Goal: Task Accomplishment & Management: Manage account settings

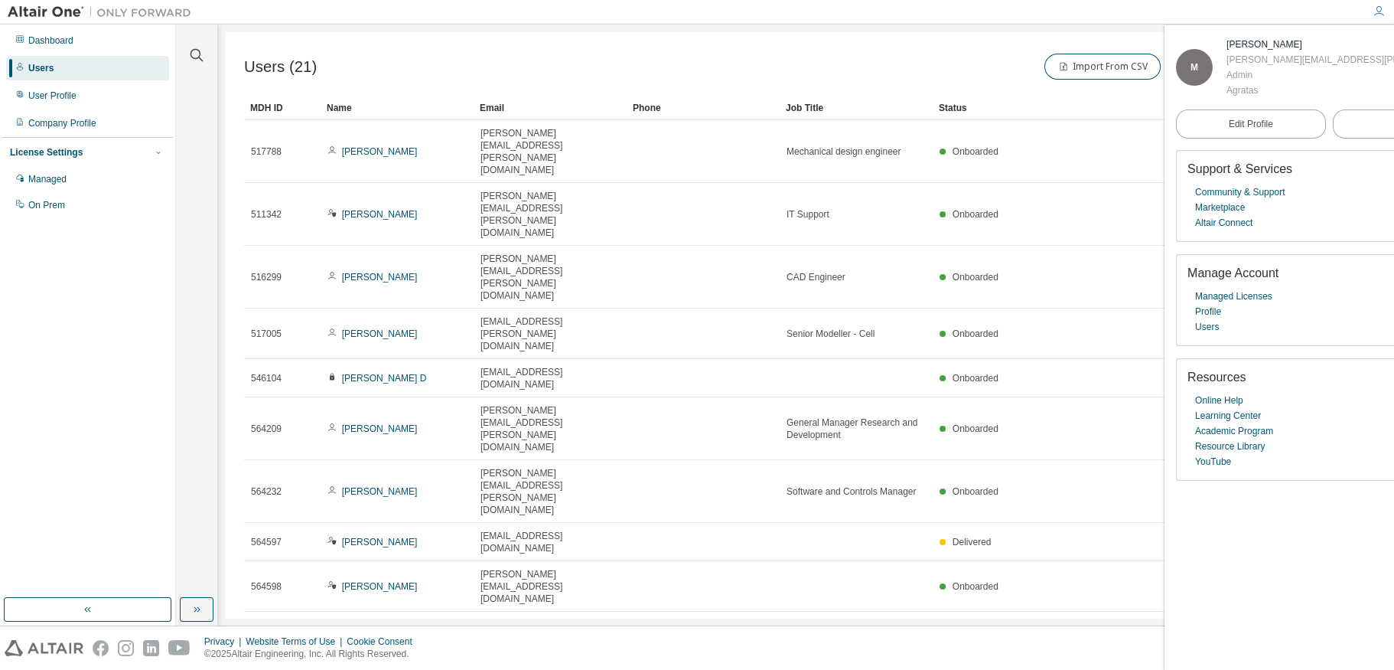
click at [39, 65] on div "Users" at bounding box center [40, 68] width 25 height 12
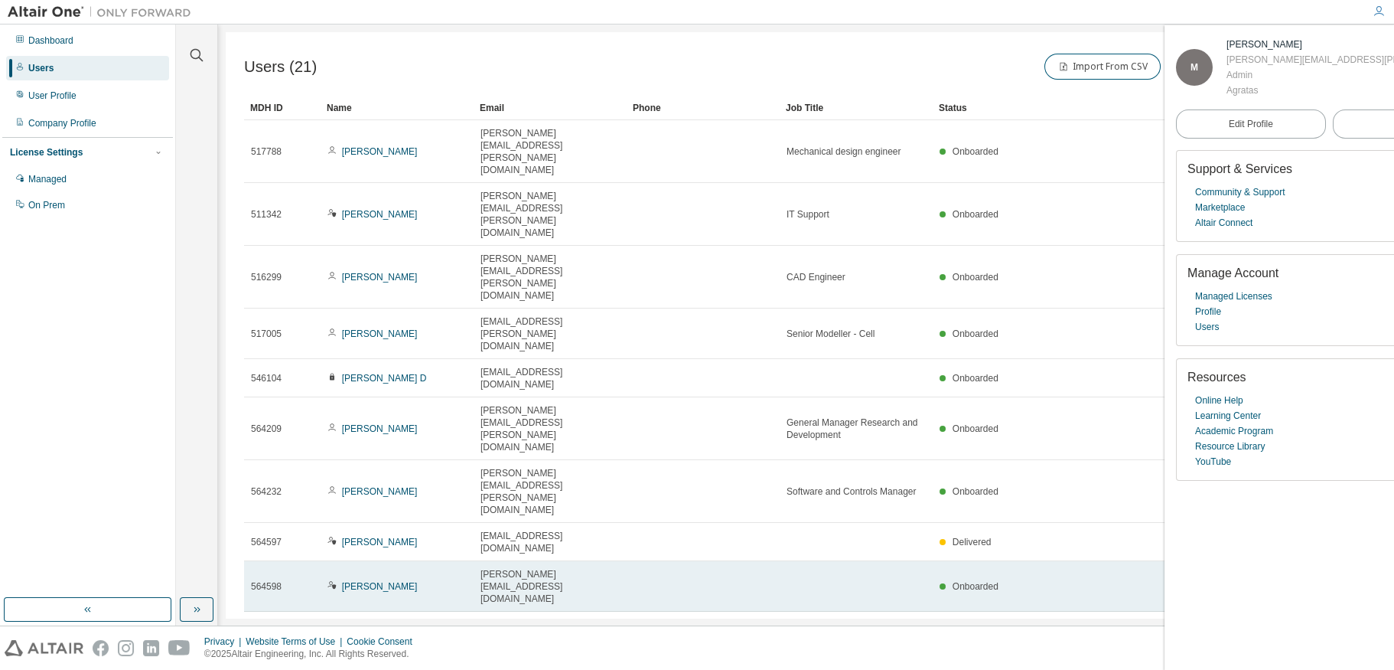
click at [268, 580] on span "564598" at bounding box center [266, 586] width 31 height 12
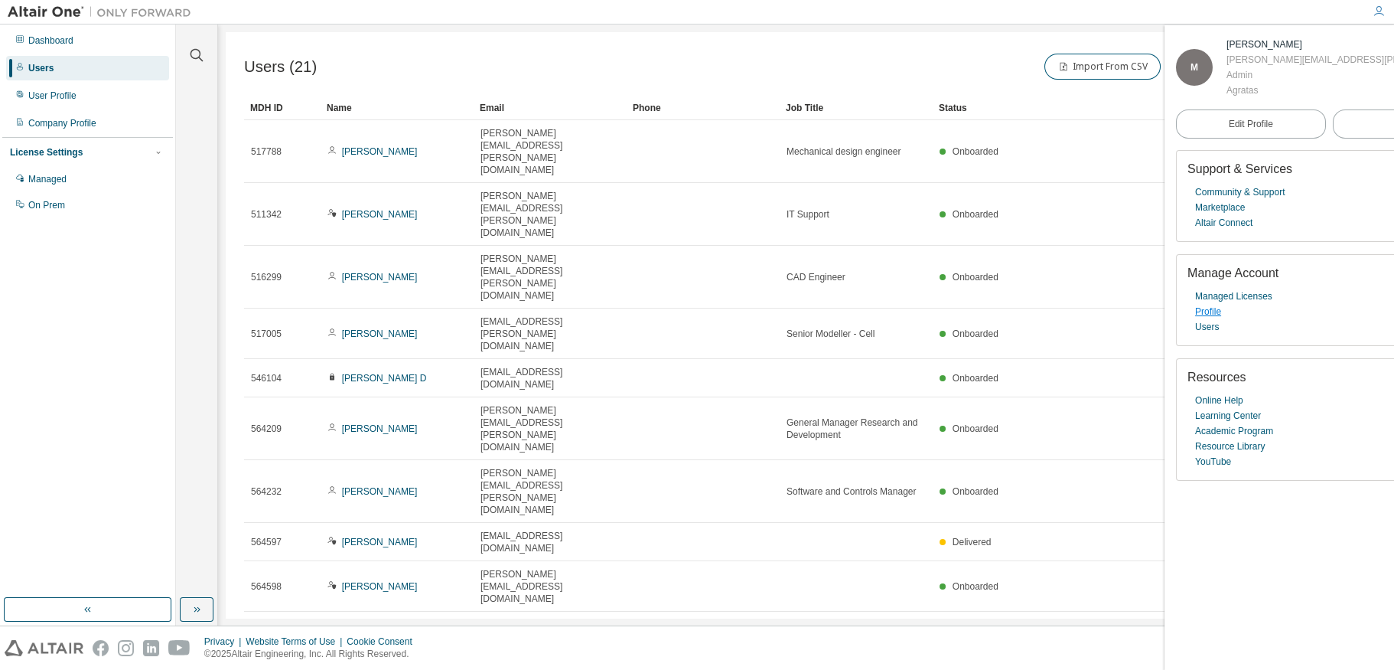
click at [1213, 314] on link "Profile" at bounding box center [1208, 311] width 26 height 15
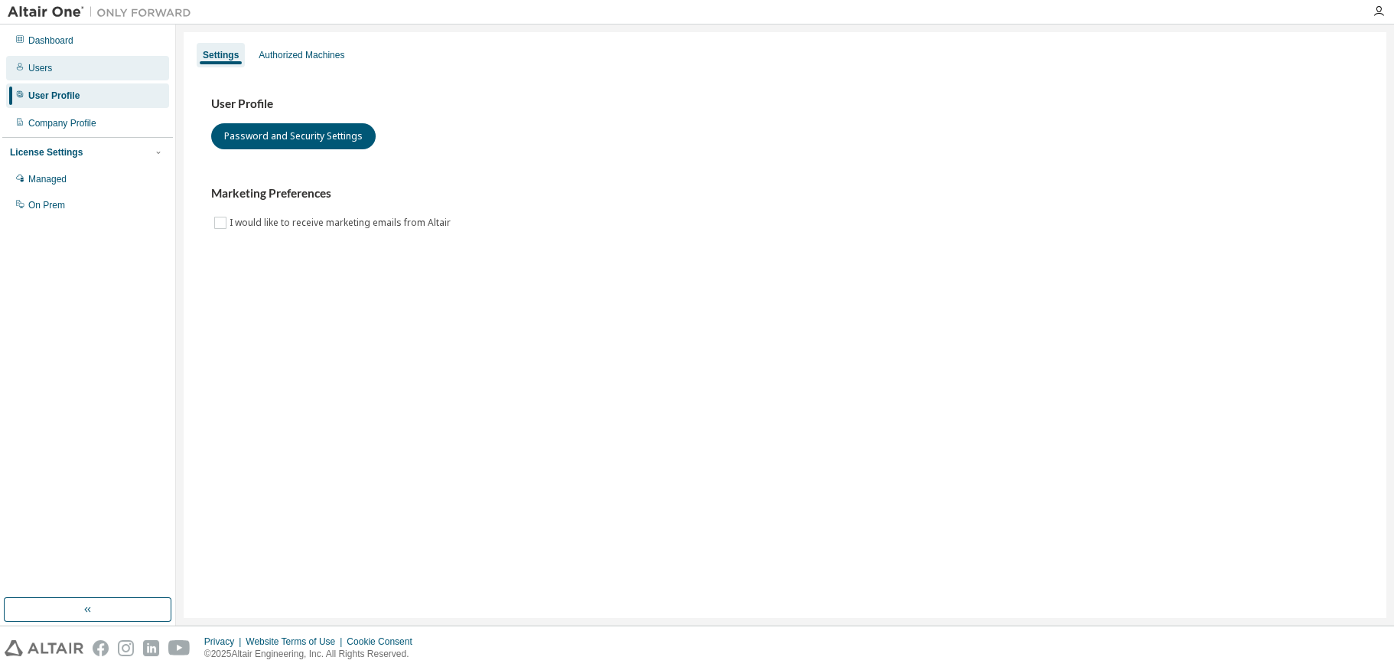
click at [34, 66] on div "Users" at bounding box center [40, 68] width 24 height 12
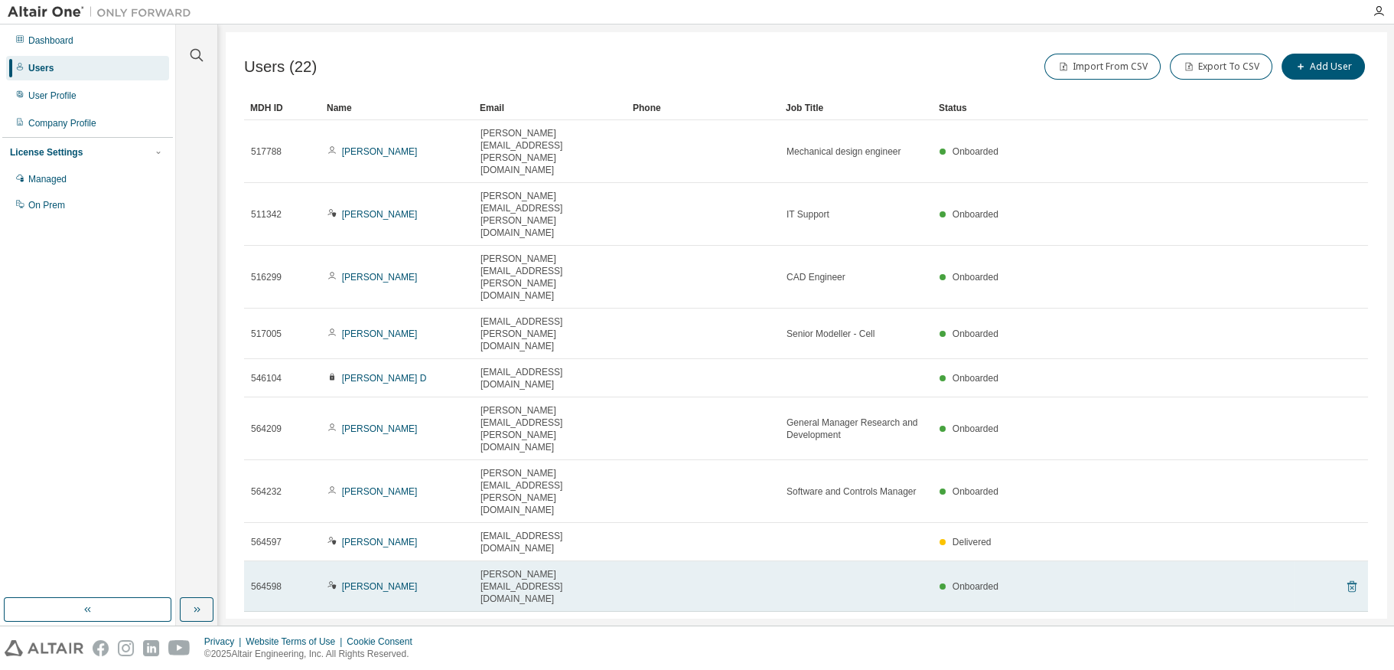
click at [1354, 577] on icon at bounding box center [1352, 586] width 14 height 18
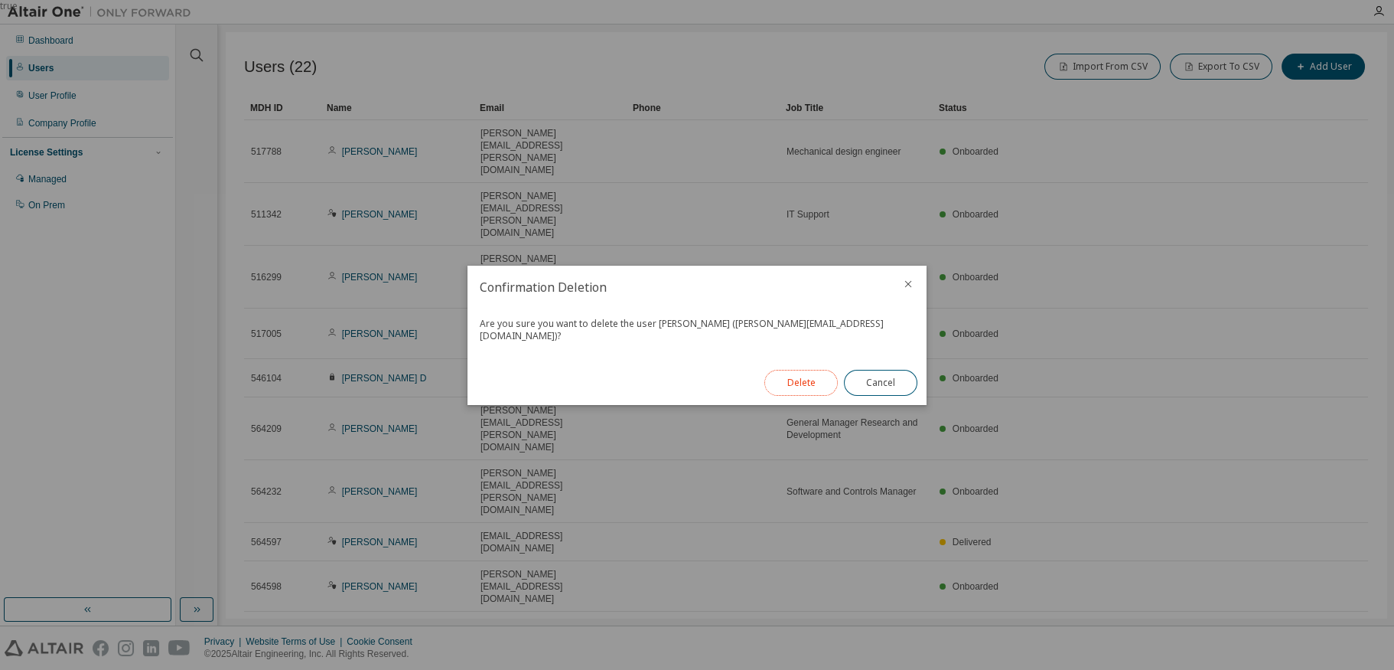
click at [790, 378] on button "Delete" at bounding box center [801, 383] width 73 height 26
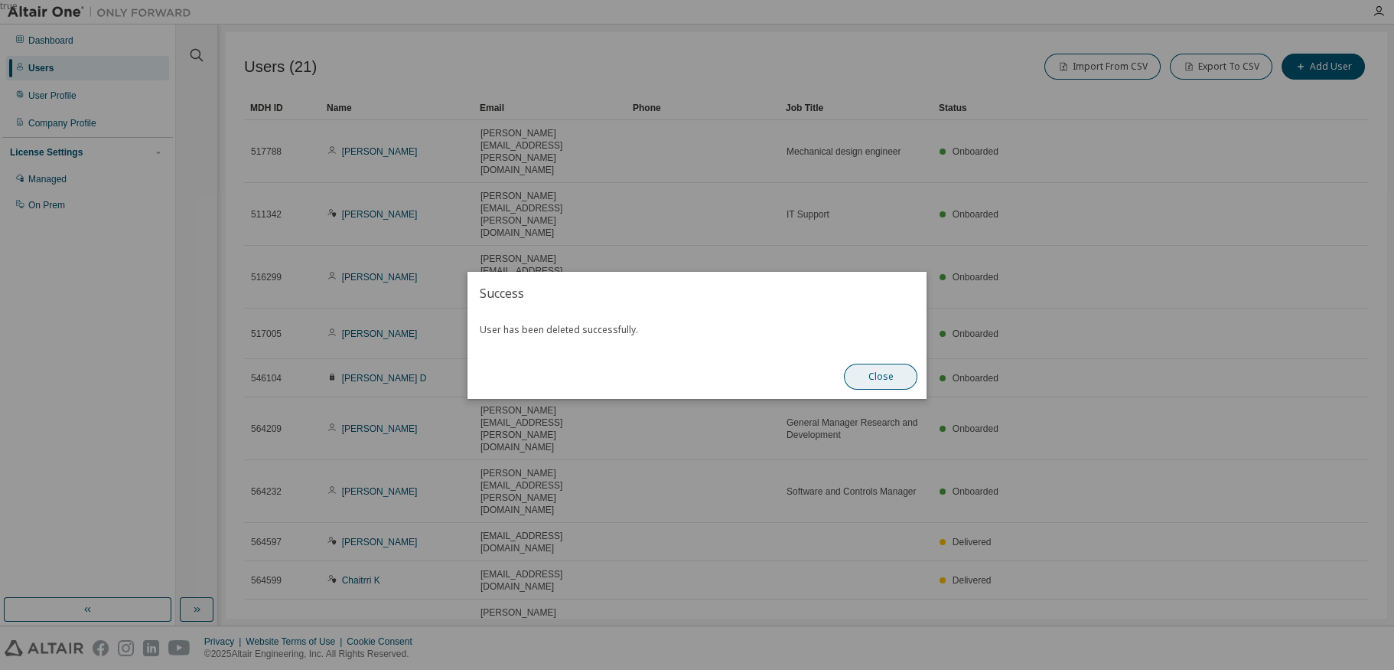
click at [885, 373] on button "Close" at bounding box center [880, 377] width 73 height 26
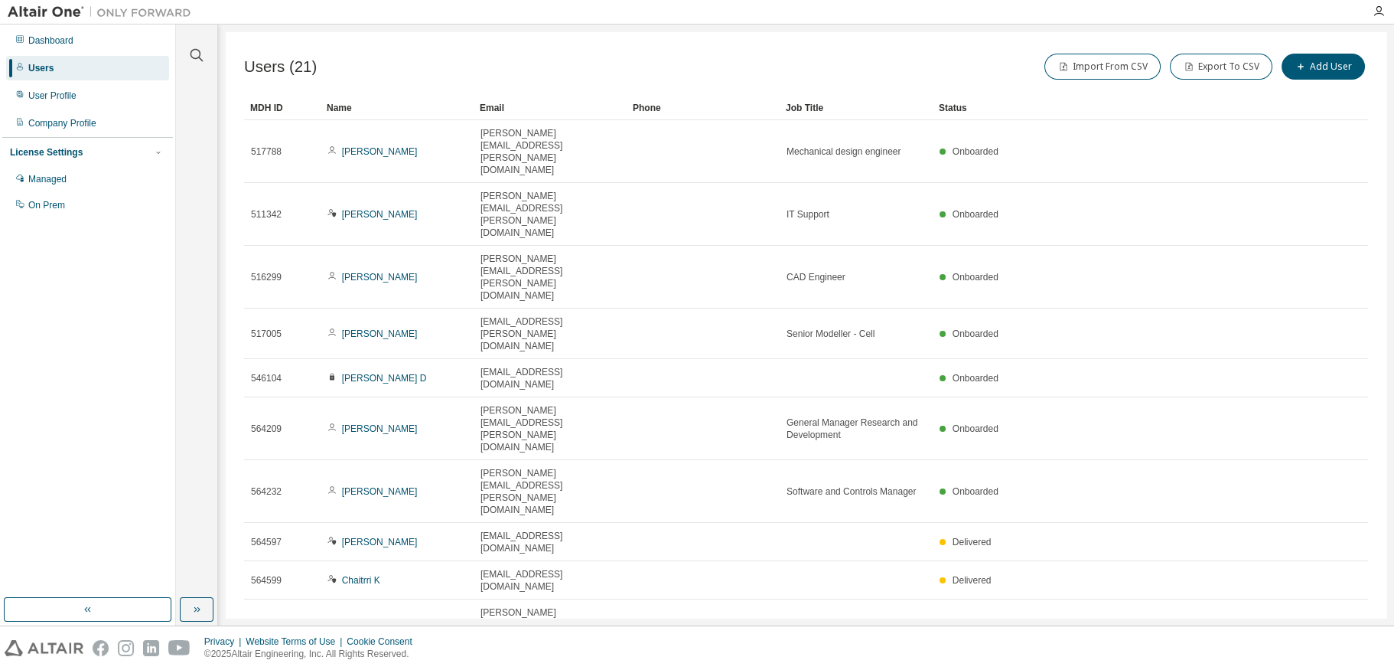
click at [1328, 669] on icon "button" at bounding box center [1329, 680] width 18 height 18
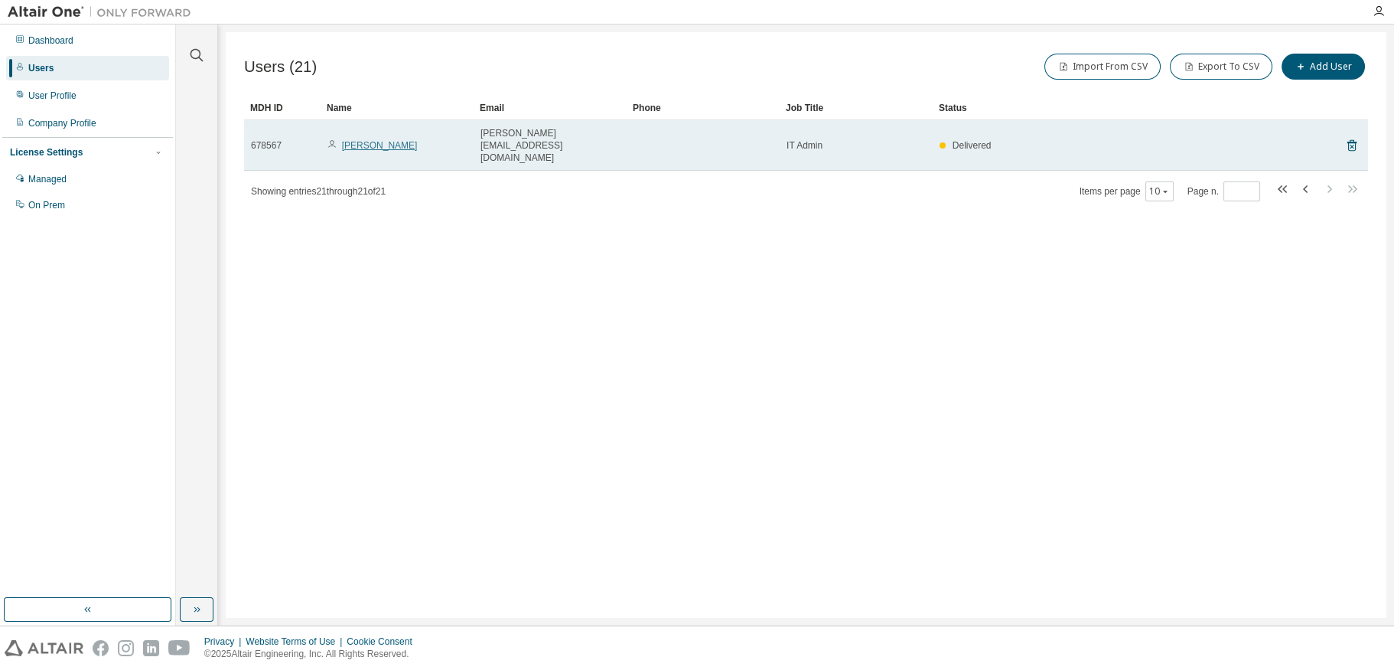
click at [363, 140] on link "[PERSON_NAME]" at bounding box center [380, 145] width 76 height 11
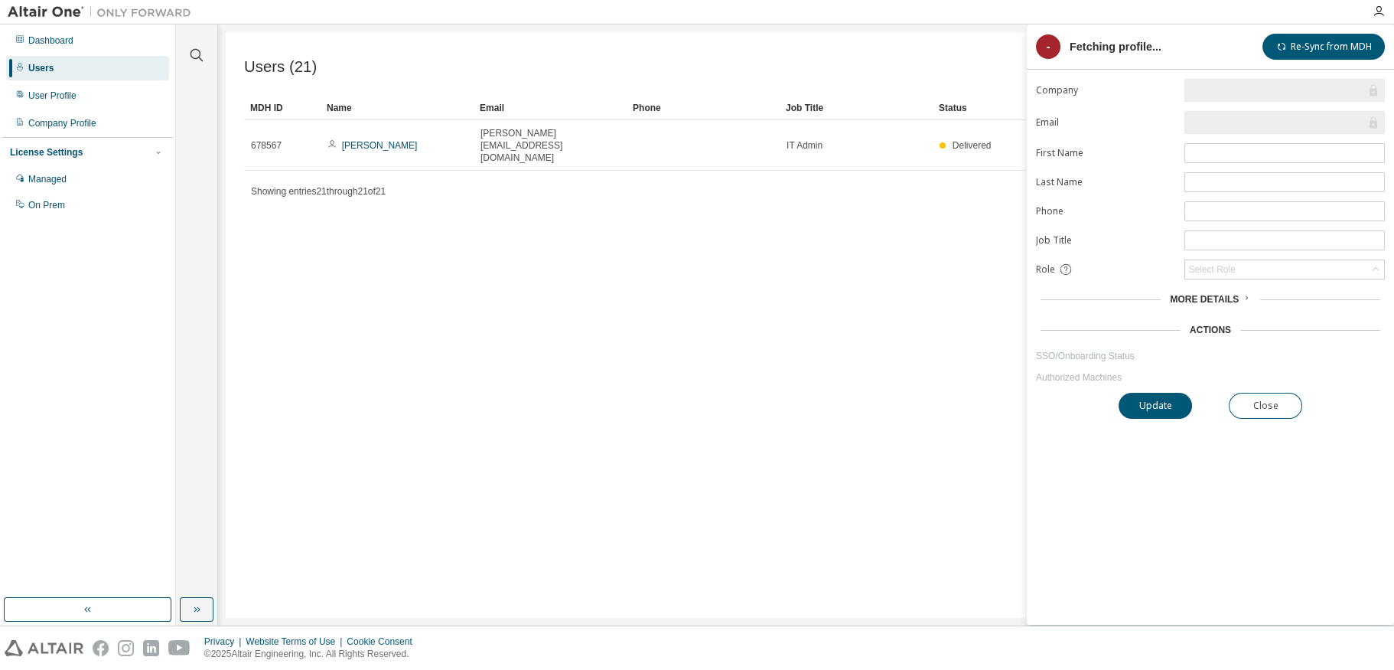
type input "*"
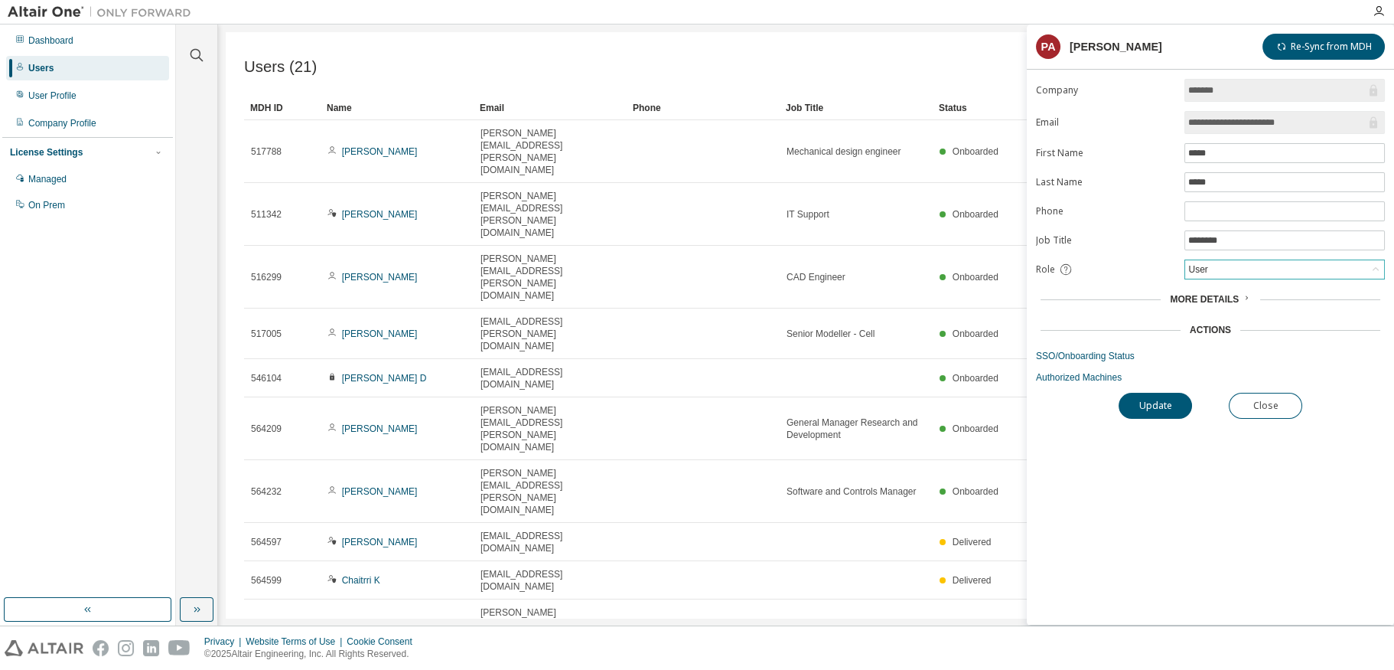
click at [1332, 271] on div "User" at bounding box center [1284, 269] width 199 height 18
click at [1207, 289] on li "Admin" at bounding box center [1285, 289] width 196 height 20
click at [1159, 406] on button "Update" at bounding box center [1155, 406] width 73 height 26
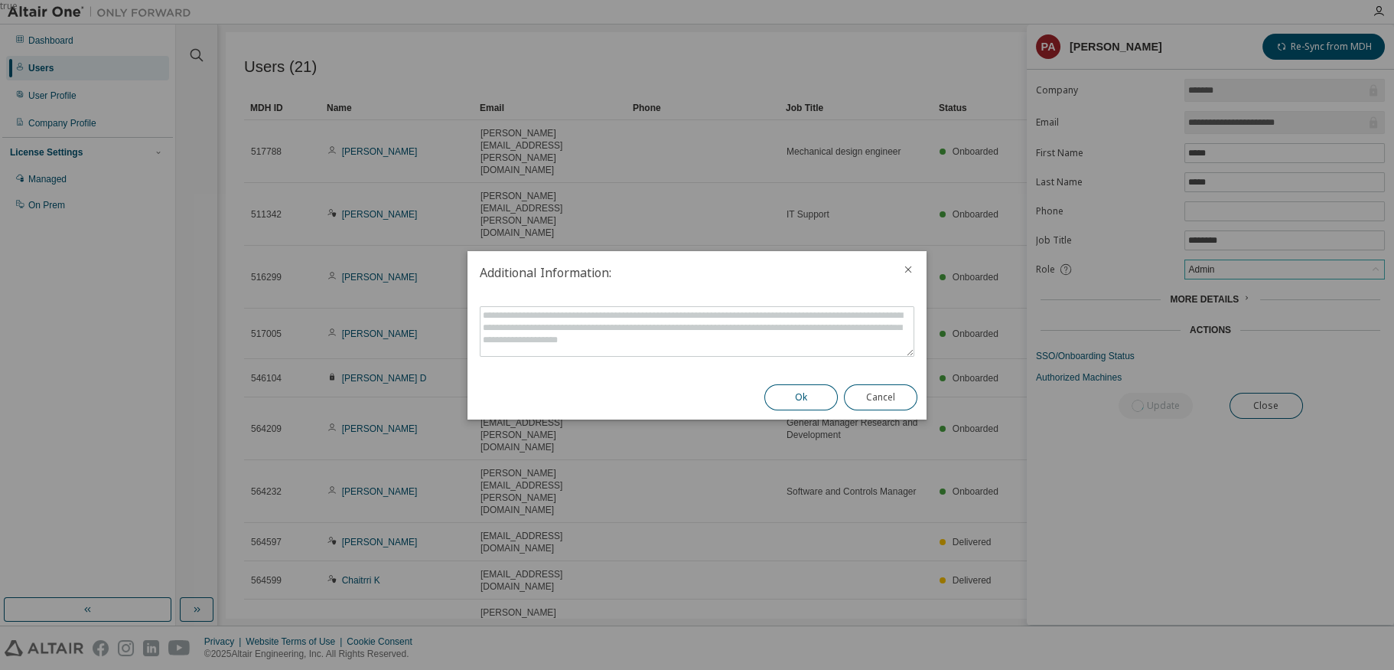
click at [797, 397] on button "Ok" at bounding box center [801, 397] width 73 height 26
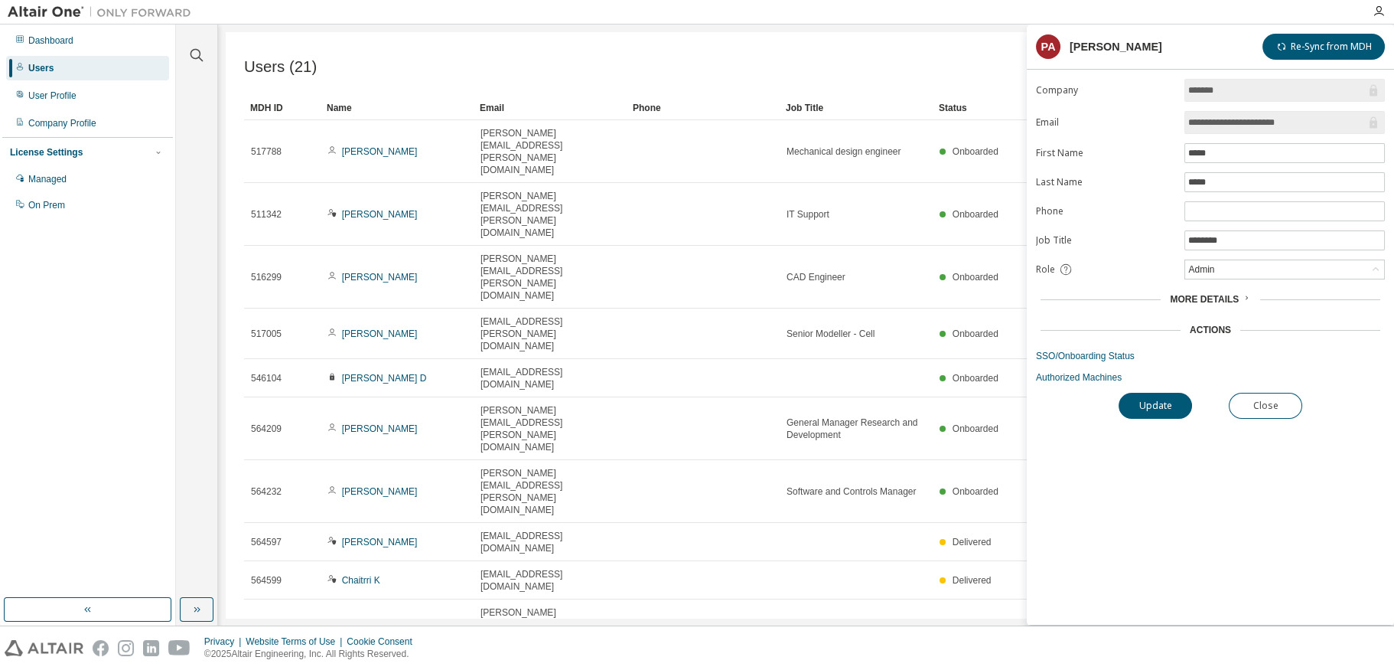
click at [1243, 295] on icon at bounding box center [1246, 297] width 9 height 9
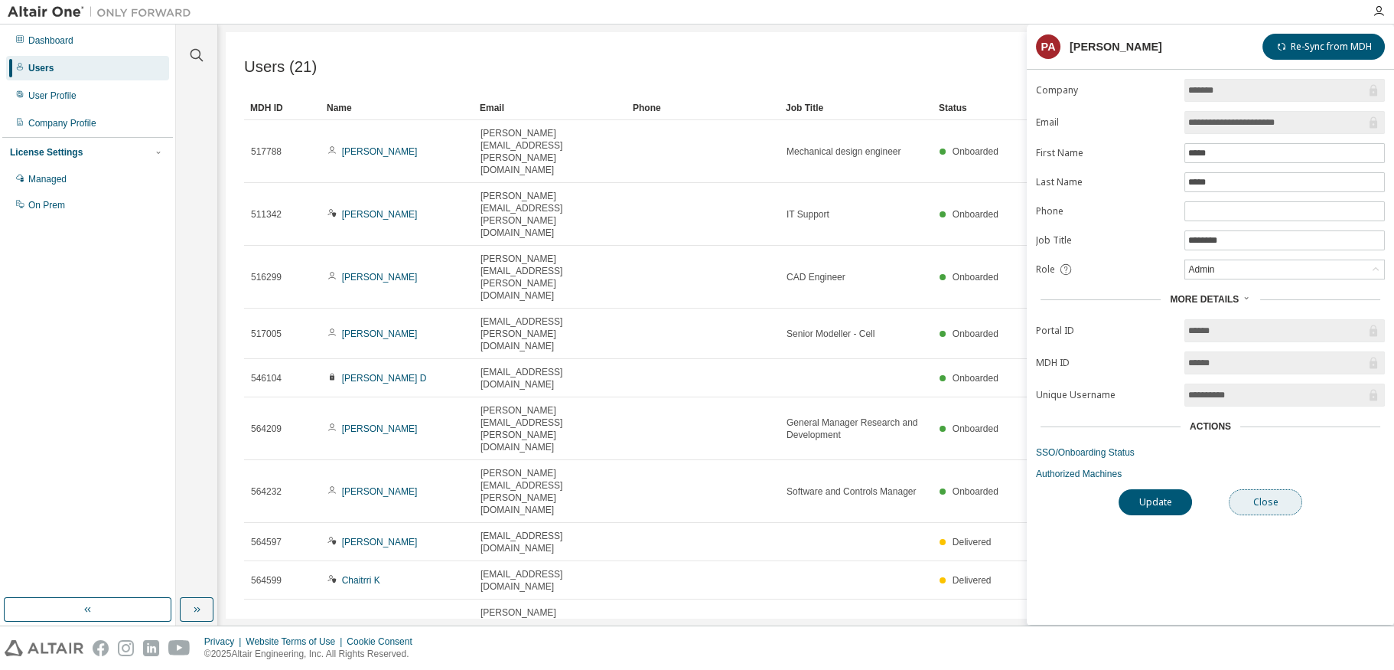
click at [1277, 504] on button "Close" at bounding box center [1265, 502] width 73 height 26
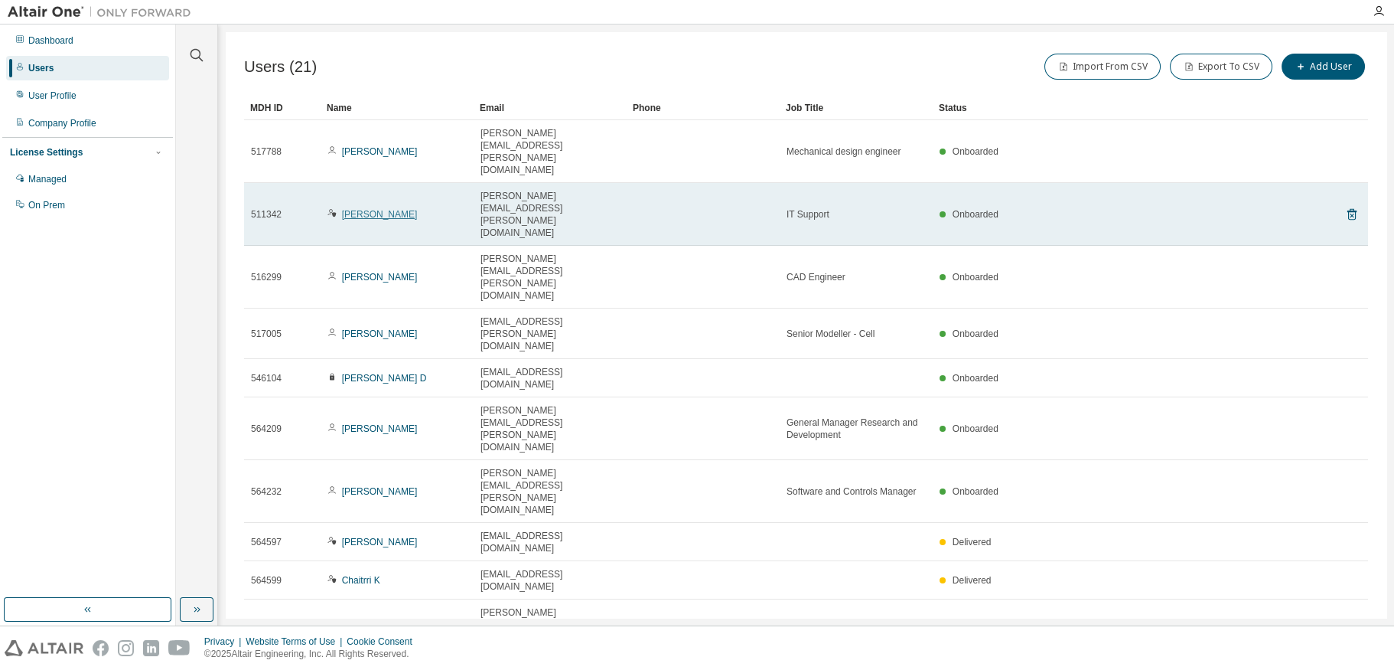
click at [360, 209] on link "[PERSON_NAME]" at bounding box center [380, 214] width 76 height 11
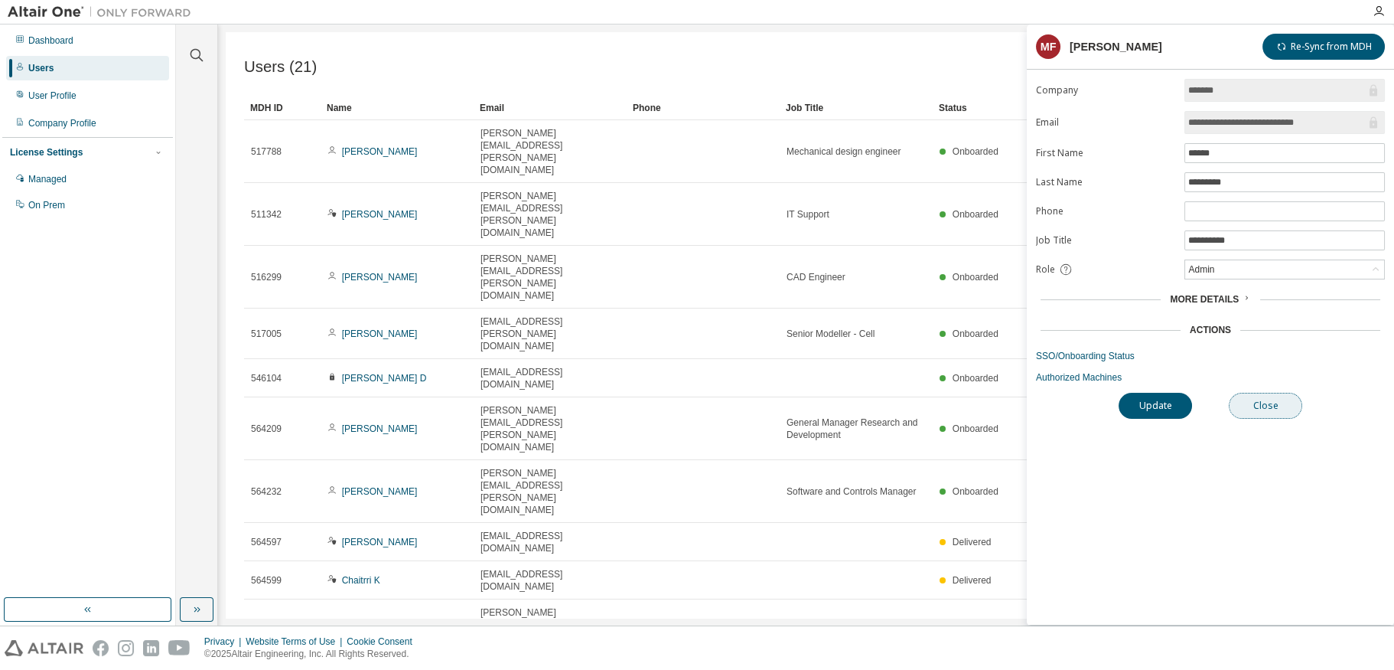
click at [1269, 414] on button "Close" at bounding box center [1265, 406] width 73 height 26
